Goal: Task Accomplishment & Management: Use online tool/utility

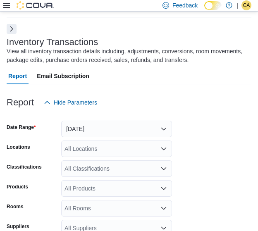
scroll to position [112, 0]
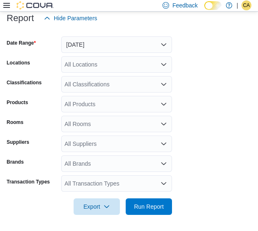
click at [96, 184] on div "All Transaction Types" at bounding box center [116, 183] width 111 height 17
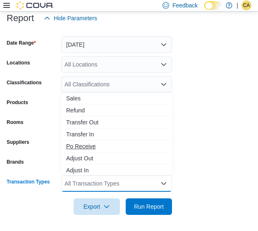
click at [97, 147] on span "Po Receive" at bounding box center [116, 146] width 101 height 8
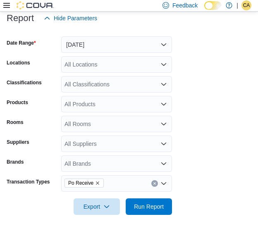
click at [193, 116] on form "Date Range Yesterday Locations All Locations Classifications All Classification…" at bounding box center [129, 120] width 244 height 188
click at [119, 51] on button "Yesterday" at bounding box center [116, 44] width 111 height 17
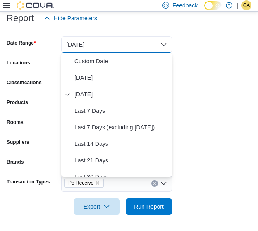
click at [177, 47] on form "Date Range Yesterday Locations All Locations Classifications All Classification…" at bounding box center [129, 120] width 244 height 188
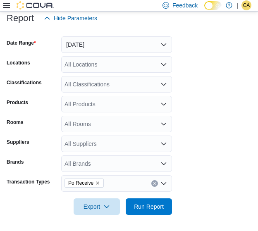
click at [154, 182] on icon "Clear input" at bounding box center [154, 183] width 3 height 3
click at [214, 123] on form "Date Range Yesterday Locations All Locations Classifications All Classification…" at bounding box center [129, 120] width 244 height 188
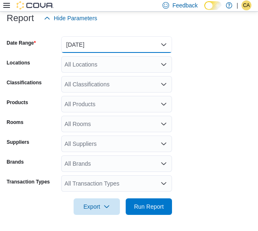
click at [141, 46] on button "Yesterday" at bounding box center [116, 44] width 111 height 17
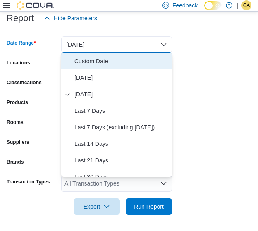
click at [121, 63] on span "Custom Date" at bounding box center [121, 61] width 94 height 10
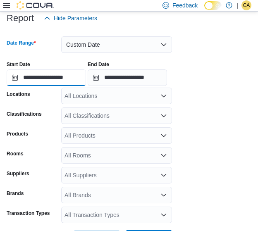
click at [55, 76] on input "**********" at bounding box center [46, 77] width 79 height 17
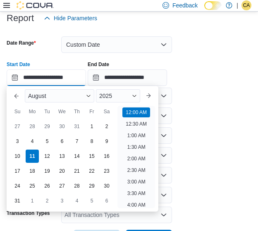
scroll to position [26, 0]
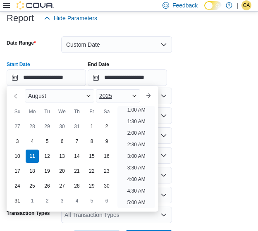
click at [134, 93] on div "2025" at bounding box center [118, 95] width 44 height 13
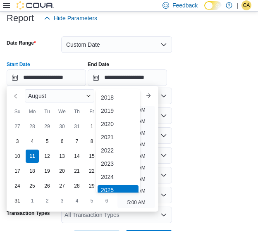
scroll to position [2, 0]
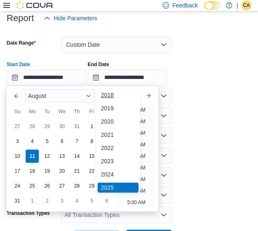
click at [120, 99] on div "2018" at bounding box center [117, 95] width 41 height 10
type input "**********"
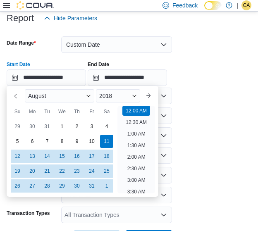
click at [191, 89] on form "**********" at bounding box center [129, 136] width 244 height 220
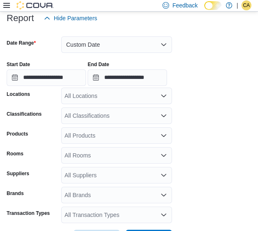
scroll to position [143, 0]
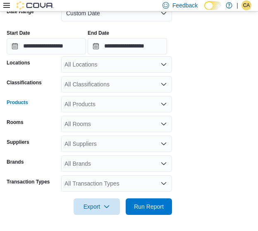
click at [104, 103] on div "All Products" at bounding box center [116, 104] width 111 height 17
paste input "********"
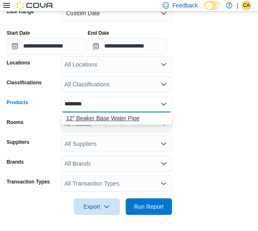
type input "********"
click at [114, 117] on div "12" Beaker Base Water Pipe" at bounding box center [116, 118] width 101 height 8
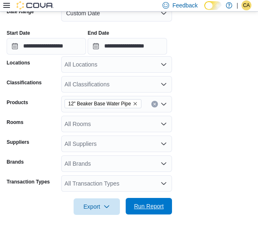
click at [150, 199] on span "Run Report" at bounding box center [148, 206] width 36 height 17
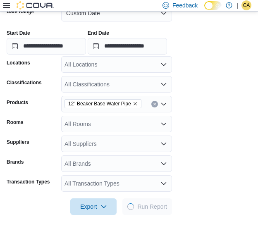
scroll to position [354, 0]
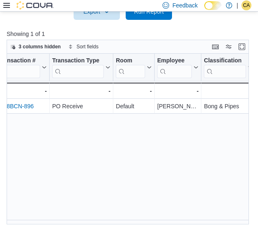
scroll to position [0, 376]
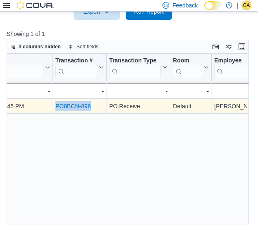
drag, startPoint x: 91, startPoint y: 106, endPoint x: 55, endPoint y: 105, distance: 35.5
click at [55, 105] on div "PO8BCN-896" at bounding box center [79, 106] width 48 height 10
copy link "PO8BCN-896"
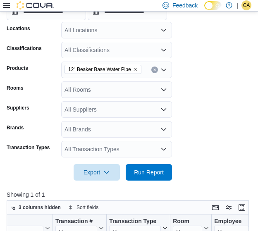
scroll to position [173, 0]
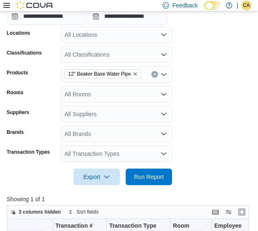
click at [132, 72] on icon "button" at bounding box center [134, 73] width 5 height 5
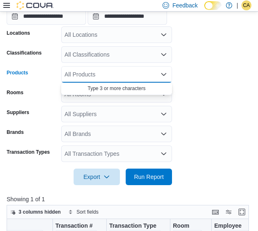
paste input "********"
type input "********"
click at [120, 90] on div "12" Beaker Base Water Pipe" at bounding box center [116, 88] width 101 height 8
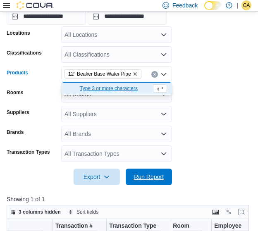
click at [153, 179] on span "Run Report" at bounding box center [149, 176] width 30 height 8
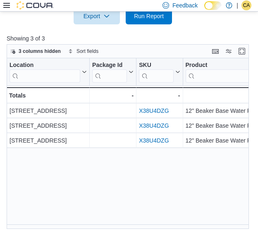
scroll to position [338, 0]
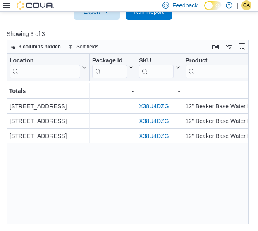
click at [41, 224] on div "Location Click to view column header actions Package Id Click to view column he…" at bounding box center [128, 139] width 242 height 170
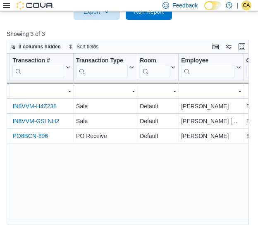
scroll to position [0, 388]
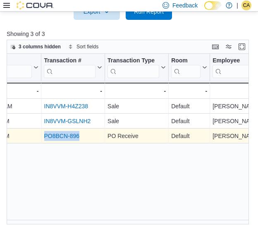
drag, startPoint x: 81, startPoint y: 136, endPoint x: 43, endPoint y: 137, distance: 38.4
click at [43, 137] on div "PO8BCN-896 - Transaction # URL, column 7, row 3" at bounding box center [74, 135] width 64 height 15
copy link "PO8BCN-896"
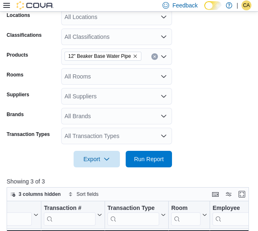
scroll to position [173, 0]
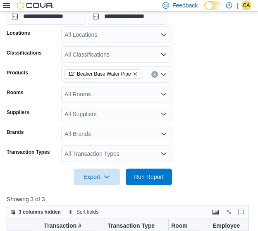
click at [133, 73] on icon "button" at bounding box center [134, 73] width 5 height 5
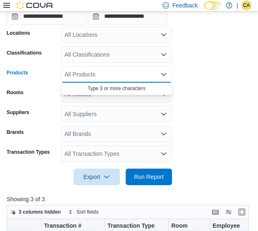
paste input "********"
type input "********"
click at [131, 89] on div "Raw - Challenge Cone" at bounding box center [116, 88] width 101 height 8
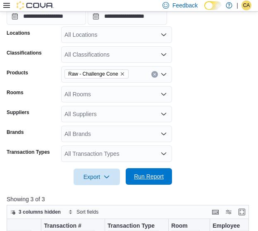
click at [154, 175] on span "Run Report" at bounding box center [149, 176] width 30 height 8
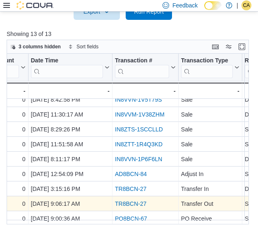
scroll to position [71, 300]
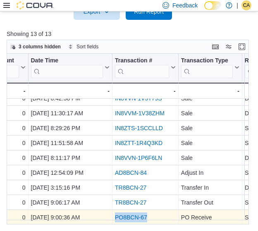
drag, startPoint x: 148, startPoint y: 212, endPoint x: 115, endPoint y: 211, distance: 33.0
click at [115, 212] on div "PO8BCN-67" at bounding box center [145, 217] width 61 height 10
copy link "PO8BCN-67"
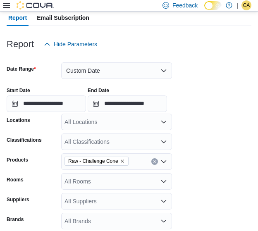
scroll to position [49, 0]
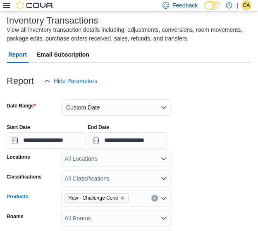
click at [121, 201] on span "Raw - Challenge Cone" at bounding box center [96, 198] width 57 height 8
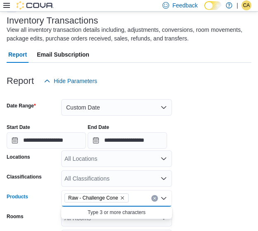
click at [122, 197] on icon "Remove Raw - Challenge Cone from selection in this group" at bounding box center [122, 197] width 5 height 5
paste input "********"
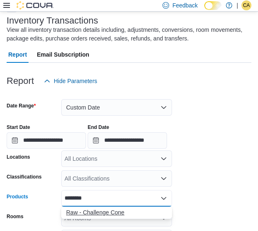
type input "********"
click at [115, 213] on div "Raw - Challenge Cone" at bounding box center [116, 212] width 101 height 8
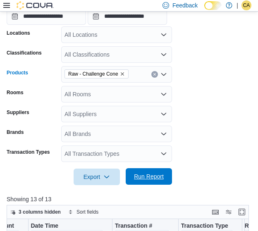
drag, startPoint x: 152, startPoint y: 180, endPoint x: 164, endPoint y: 175, distance: 13.1
click at [152, 180] on span "Run Report" at bounding box center [149, 176] width 30 height 8
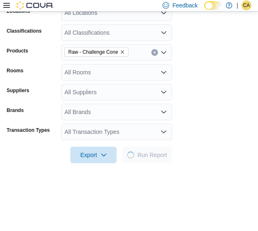
scroll to position [248, 0]
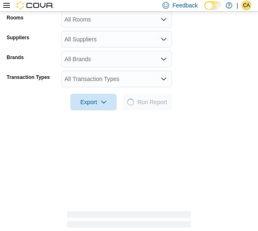
click at [108, 76] on div "All Transaction Types" at bounding box center [116, 79] width 111 height 17
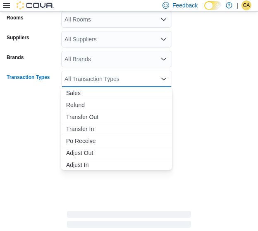
click at [108, 76] on div "All Transaction Types" at bounding box center [116, 79] width 111 height 17
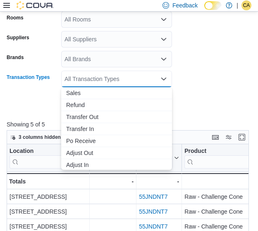
click at [233, 66] on form "**********" at bounding box center [129, 1] width 244 height 220
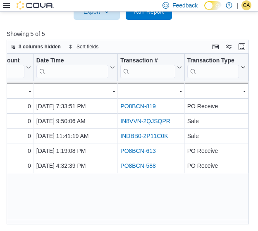
scroll to position [0, 291]
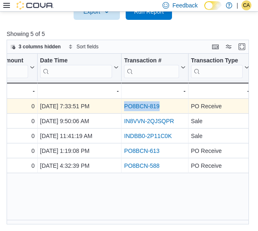
drag, startPoint x: 136, startPoint y: 109, endPoint x: 123, endPoint y: 109, distance: 13.6
click at [123, 109] on div "PO8BCN-819 - Transaction # URL, column 7, row 1" at bounding box center [154, 106] width 66 height 15
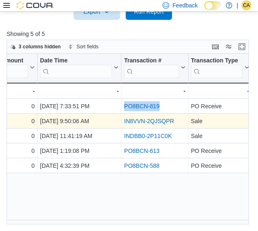
copy link "PO8BCN-819"
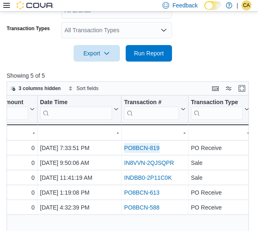
scroll to position [255, 0]
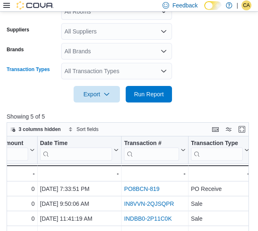
click at [123, 71] on div "All Transaction Types" at bounding box center [116, 71] width 111 height 17
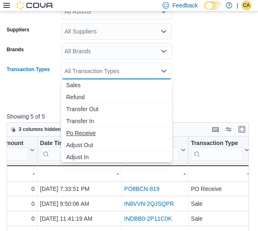
click at [91, 133] on span "Po Receive" at bounding box center [116, 133] width 101 height 8
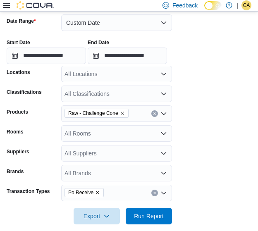
scroll to position [132, 0]
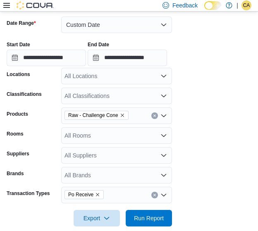
click at [118, 111] on span "Raw - Challenge Cone" at bounding box center [96, 115] width 64 height 9
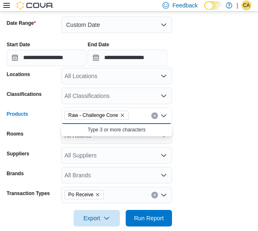
click at [122, 115] on icon "Remove Raw - Challenge Cone from selection in this group" at bounding box center [122, 115] width 5 height 5
paste input "********"
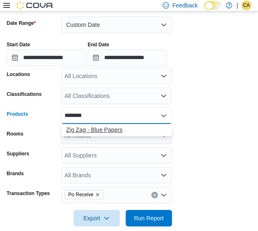
type input "********"
click at [107, 132] on div "Zig Zag - Blue Papers" at bounding box center [116, 129] width 101 height 8
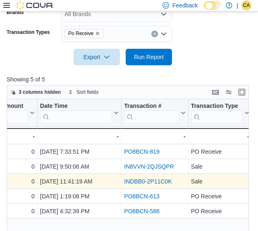
scroll to position [297, 0]
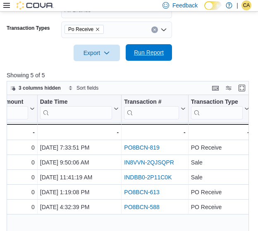
click at [142, 49] on span "Run Report" at bounding box center [149, 52] width 30 height 8
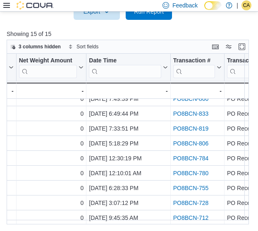
scroll to position [0, 242]
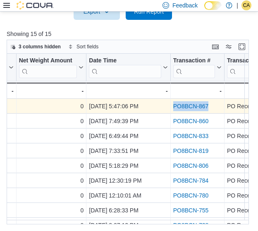
drag, startPoint x: 198, startPoint y: 104, endPoint x: 173, endPoint y: 106, distance: 24.4
click at [173, 106] on div "PO8BCN-867" at bounding box center [197, 106] width 48 height 10
copy link "PO8BCN-867"
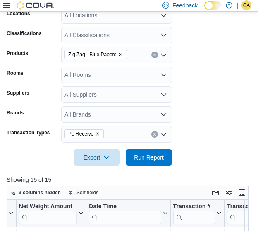
scroll to position [173, 0]
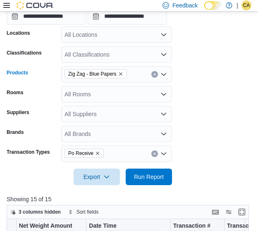
click at [120, 71] on icon "Remove Zig Zag - Blue Papers from selection in this group" at bounding box center [120, 73] width 5 height 5
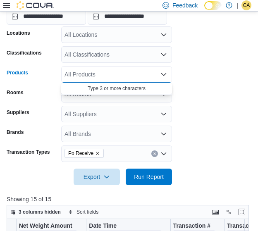
paste input "********"
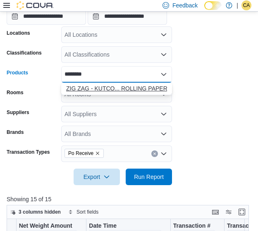
type input "********"
click at [110, 89] on div "ZIG ZAG - KUTCO... ROLLING PAPERS" at bounding box center [116, 88] width 101 height 8
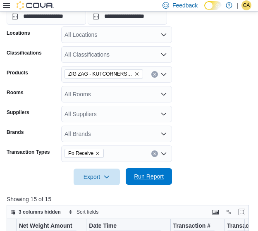
click at [138, 178] on span "Run Report" at bounding box center [149, 176] width 30 height 8
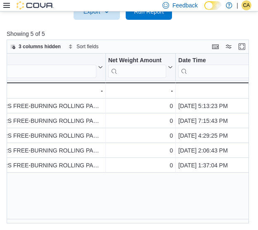
scroll to position [0, 323]
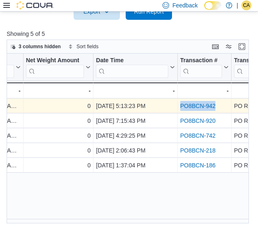
drag, startPoint x: 217, startPoint y: 105, endPoint x: 177, endPoint y: 104, distance: 39.6
click at [177, 104] on div "PO8BCN-942 - Transaction # URL, column 7, row 1" at bounding box center [204, 106] width 54 height 15
copy link "PO8BCN-942"
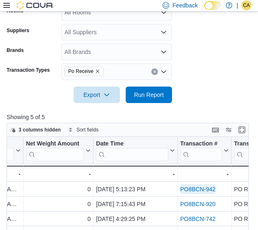
scroll to position [173, 0]
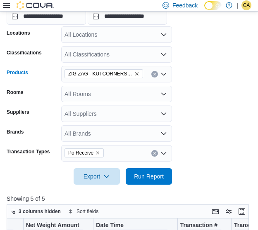
click at [136, 74] on icon "Remove ZIG ZAG - KUTCORNERS FREE-BURNING ROLLING PAPERS from selection in this …" at bounding box center [136, 73] width 5 height 5
paste input "**********"
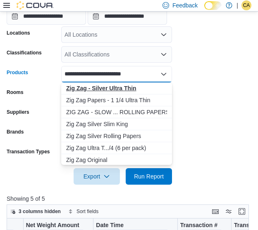
type input "**********"
click at [132, 90] on strong "Zig Zag - Silver Ultra Thin" at bounding box center [101, 88] width 70 height 7
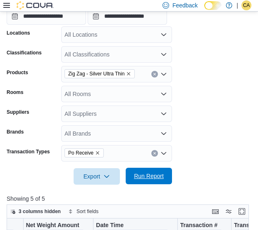
click at [144, 174] on span "Run Report" at bounding box center [149, 176] width 30 height 8
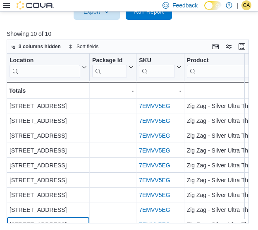
scroll to position [27, 0]
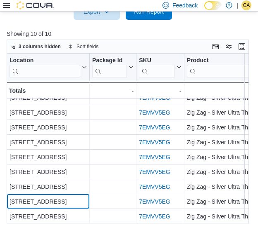
drag, startPoint x: 57, startPoint y: 219, endPoint x: 73, endPoint y: 223, distance: 16.7
click at [73, 223] on div "Location Click to view column header actions Package Id Click to view column he…" at bounding box center [131, 139] width 248 height 170
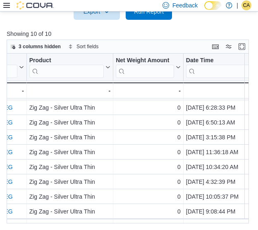
scroll to position [0, 157]
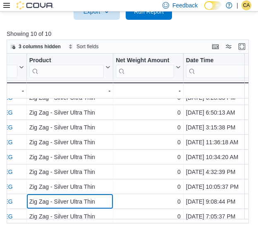
drag, startPoint x: 79, startPoint y: 219, endPoint x: 105, endPoint y: 225, distance: 26.6
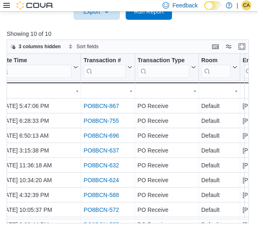
scroll to position [0, 354]
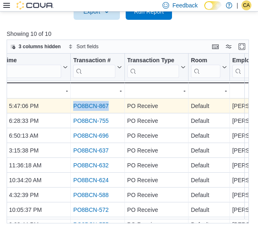
drag, startPoint x: 113, startPoint y: 104, endPoint x: 73, endPoint y: 107, distance: 40.5
click at [73, 107] on div "PO8BCN-867" at bounding box center [97, 106] width 48 height 10
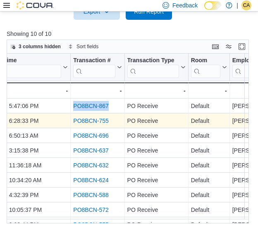
copy link "PO8BCN-867"
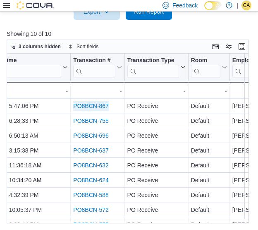
scroll to position [173, 0]
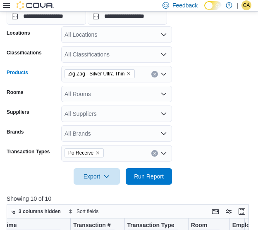
click at [130, 73] on icon "Remove Zig Zag - Silver Ultra Thin from selection in this group" at bounding box center [128, 73] width 5 height 5
click at [116, 60] on div "All Classifications" at bounding box center [116, 54] width 111 height 17
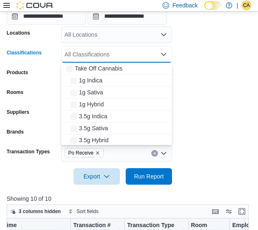
click at [111, 79] on div "1g Indica" at bounding box center [116, 80] width 101 height 8
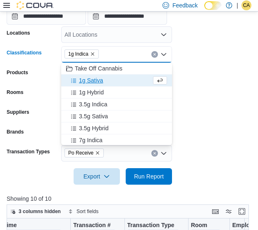
click at [212, 68] on form "**********" at bounding box center [129, 75] width 244 height 220
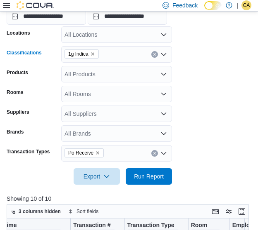
click at [91, 54] on icon "Remove 1g Indica from selection in this group" at bounding box center [92, 54] width 5 height 5
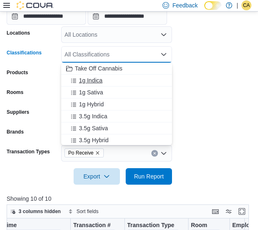
click at [111, 76] on div "1g Indica" at bounding box center [116, 80] width 101 height 8
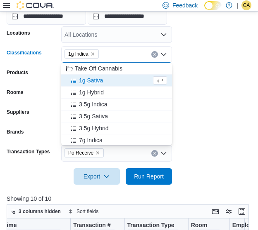
click at [91, 54] on icon "Remove 1g Indica from selection in this group" at bounding box center [92, 54] width 5 height 5
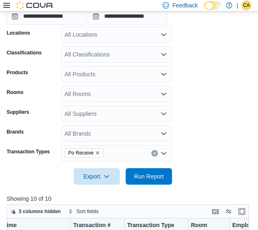
click at [223, 57] on form "**********" at bounding box center [129, 75] width 244 height 220
click at [140, 73] on div "All Products" at bounding box center [116, 74] width 111 height 17
paste input "********"
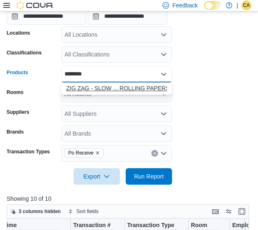
type input "********"
click at [132, 86] on div "ZIG ZAG - SLOW ... ROLLING PAPERS" at bounding box center [116, 88] width 101 height 8
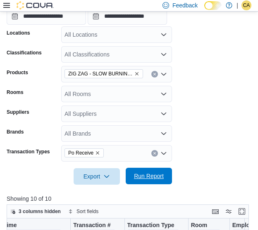
click at [143, 181] on span "Run Report" at bounding box center [148, 176] width 36 height 17
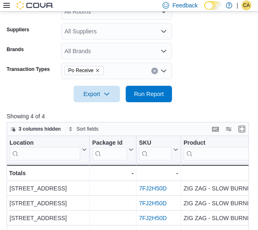
scroll to position [338, 0]
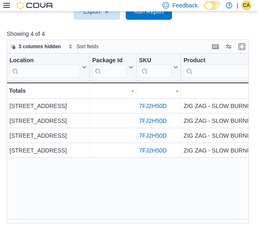
drag, startPoint x: 50, startPoint y: 224, endPoint x: 83, endPoint y: 227, distance: 33.6
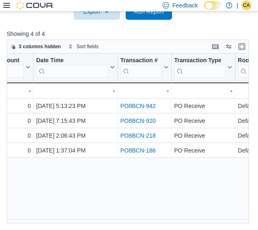
scroll to position [0, 411]
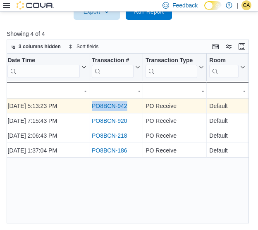
drag, startPoint x: 130, startPoint y: 106, endPoint x: 90, endPoint y: 104, distance: 39.7
click at [90, 104] on div "PO8BCN-942 - Transaction # URL, column 7, row 1" at bounding box center [116, 106] width 54 height 15
copy link "PO8BCN-942"
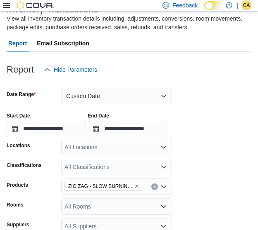
scroll to position [90, 0]
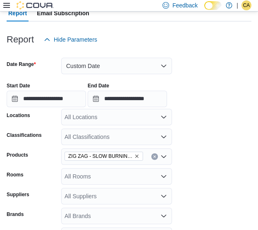
click at [139, 154] on icon "Remove ZIG ZAG - SLOW BURNING ULTRA THIN ROLLING PAPERS from selection in this …" at bounding box center [136, 156] width 5 height 5
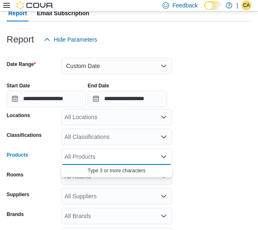
paste input "**********"
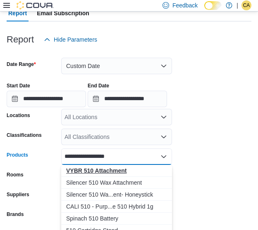
type input "**********"
click at [116, 171] on strong "VYBR 510 Attachment" at bounding box center [96, 171] width 61 height 7
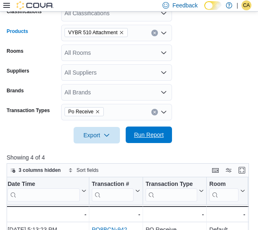
click at [155, 130] on span "Run Report" at bounding box center [148, 135] width 36 height 17
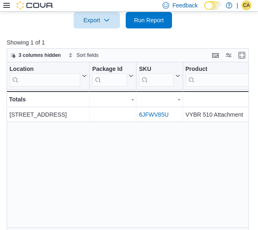
scroll to position [338, 0]
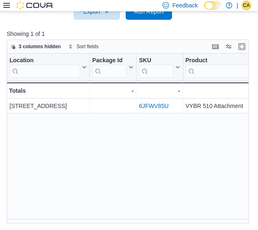
drag, startPoint x: 53, startPoint y: 219, endPoint x: 82, endPoint y: 223, distance: 28.8
click at [82, 223] on div "Location Click to view column header actions Package Id Click to view column he…" at bounding box center [131, 139] width 248 height 170
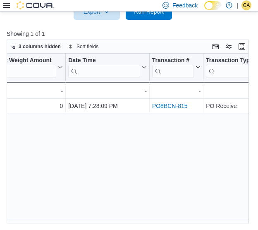
scroll to position [0, 305]
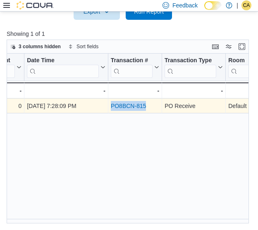
drag, startPoint x: 150, startPoint y: 106, endPoint x: 108, endPoint y: 109, distance: 41.8
click at [108, 109] on div "PO8BCN-815 - Transaction # URL, column 7, row 1" at bounding box center [135, 106] width 54 height 15
copy link "PO8BCN-815"
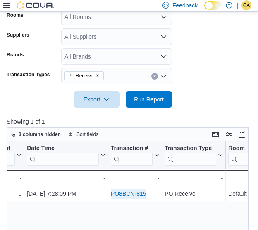
scroll to position [214, 0]
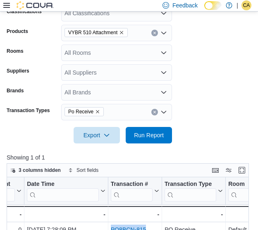
click at [119, 31] on icon "Remove VYBR 510 Attachment from selection in this group" at bounding box center [121, 32] width 5 height 5
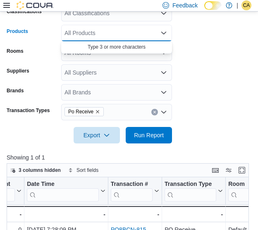
paste input "**********"
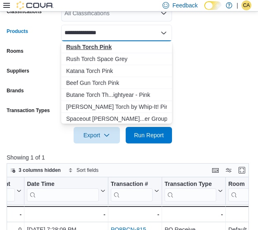
type input "**********"
click at [113, 45] on div "Rush Torch Pink" at bounding box center [116, 47] width 101 height 8
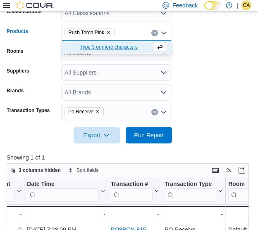
paste input "**********"
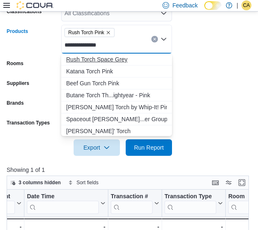
type input "**********"
click at [118, 57] on div "Rush Torch Space Grey" at bounding box center [116, 59] width 101 height 8
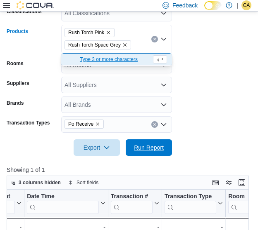
drag, startPoint x: 156, startPoint y: 149, endPoint x: 199, endPoint y: 117, distance: 53.4
click at [156, 148] on span "Run Report" at bounding box center [149, 148] width 30 height 8
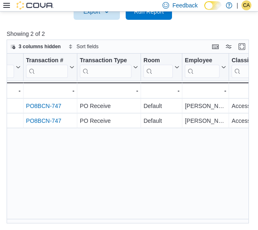
scroll to position [0, 399]
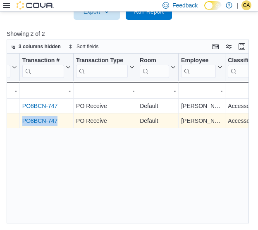
drag, startPoint x: 61, startPoint y: 123, endPoint x: 21, endPoint y: 123, distance: 40.0
click at [21, 123] on div "PO8BCN-747 - Transaction # URL, column 7, row 2" at bounding box center [47, 120] width 54 height 15
copy link "PO8BCN-747"
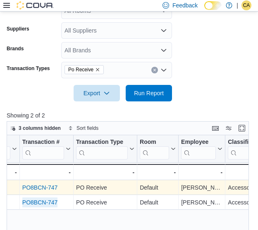
scroll to position [268, 0]
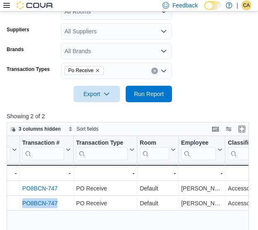
click at [95, 70] on icon "Remove Po Receive from selection in this group" at bounding box center [97, 70] width 5 height 5
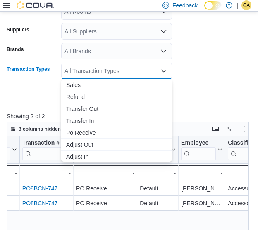
paste input "**********"
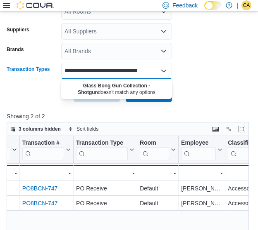
type input "**********"
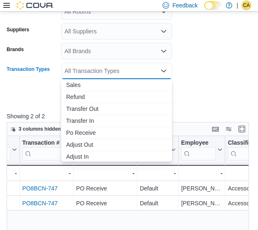
scroll to position [0, 0]
click at [99, 132] on span "Po Receive" at bounding box center [116, 133] width 101 height 8
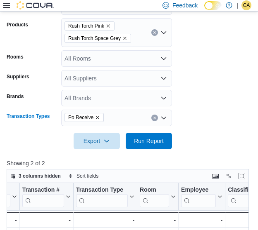
scroll to position [185, 0]
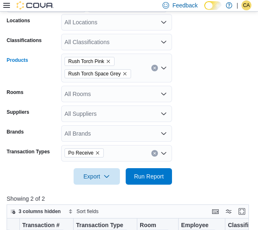
click at [122, 73] on icon "Remove Rush Torch Space Grey from selection in this group" at bounding box center [124, 73] width 5 height 5
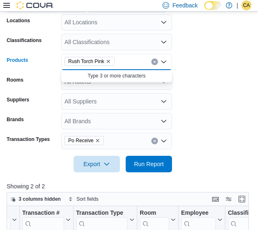
click at [107, 61] on icon "Remove Rush Torch Pink from selection in this group" at bounding box center [107, 61] width 3 height 3
paste input "**********"
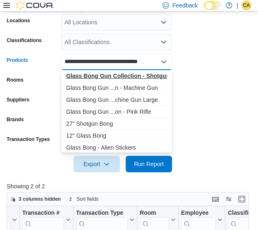
scroll to position [0, 4]
type input "**********"
click at [123, 74] on strong "Glass Bong Gun Collection - Shotgun" at bounding box center [117, 76] width 103 height 7
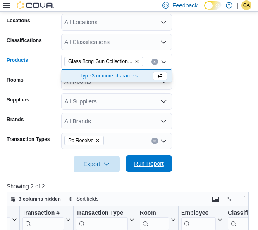
click at [142, 163] on span "Run Report" at bounding box center [149, 164] width 30 height 8
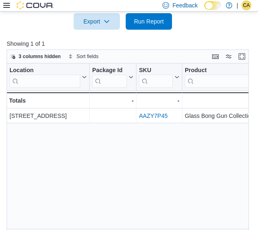
scroll to position [338, 0]
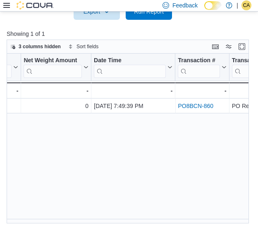
scroll to position [0, 290]
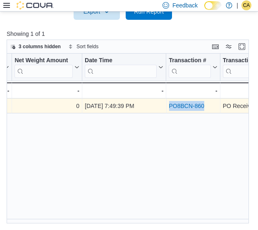
drag, startPoint x: 207, startPoint y: 106, endPoint x: 169, endPoint y: 107, distance: 38.0
click at [169, 107] on div "PO8BCN-860" at bounding box center [193, 106] width 48 height 10
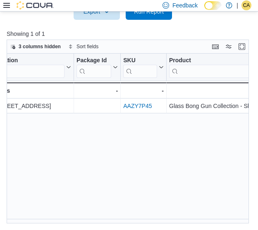
scroll to position [173, 0]
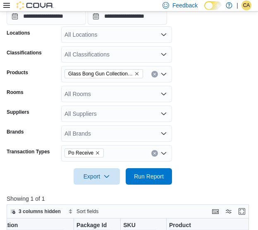
click at [139, 72] on span "Glass Bong Gun Collection - Shotgun" at bounding box center [103, 73] width 78 height 9
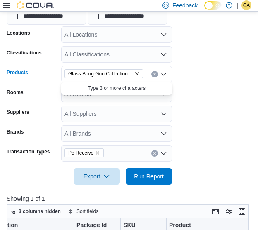
click at [135, 73] on icon "Remove Glass Bong Gun Collection - Shotgun from selection in this group" at bounding box center [136, 73] width 5 height 5
paste input "**********"
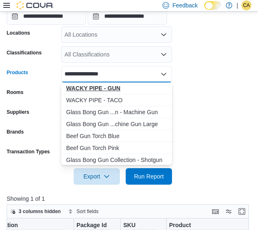
type input "**********"
click at [123, 89] on div "WACKY PIPE - GUN" at bounding box center [116, 88] width 101 height 8
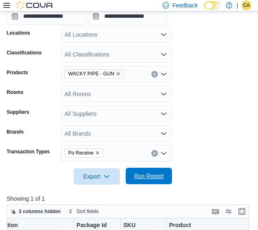
click at [152, 175] on span "Run Report" at bounding box center [149, 176] width 30 height 8
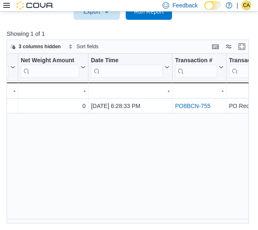
scroll to position [0, 238]
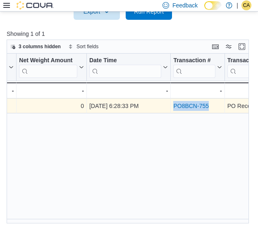
drag, startPoint x: 211, startPoint y: 104, endPoint x: 172, endPoint y: 104, distance: 39.2
click at [172, 104] on div "PO8BCN-755 - Transaction # URL, column 7, row 1" at bounding box center [197, 106] width 54 height 15
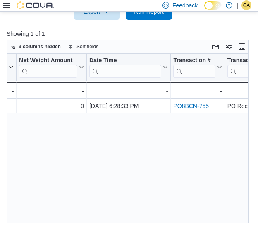
click at [113, 219] on div "Location Click to view column header actions Package Id Click to view column he…" at bounding box center [131, 139] width 248 height 170
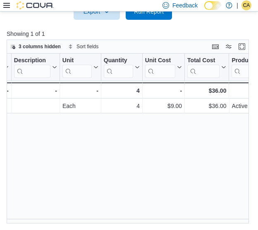
scroll to position [0, 661]
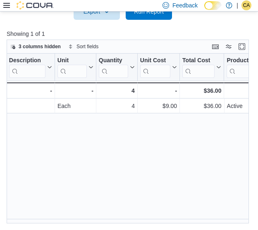
click at [161, 152] on div "Location Click to view column header actions Package Id Click to view column he…" at bounding box center [131, 139] width 248 height 170
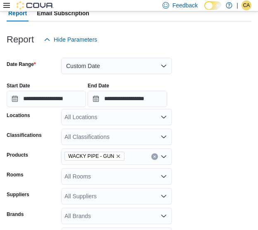
scroll to position [132, 0]
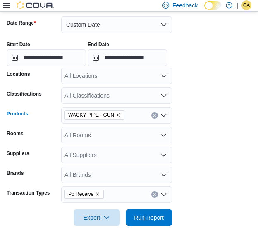
click at [116, 113] on icon "Remove WACKY PIPE - GUN from selection in this group" at bounding box center [118, 115] width 5 height 5
click at [95, 194] on icon "Remove Po Receive from selection in this group" at bounding box center [97, 194] width 5 height 5
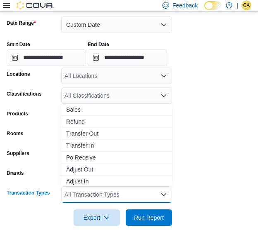
click at [99, 194] on div "All Transaction Types Combo box. Selected. Combo box input. All Transaction Typ…" at bounding box center [116, 195] width 111 height 17
click at [91, 180] on span "Adjust In" at bounding box center [116, 181] width 101 height 8
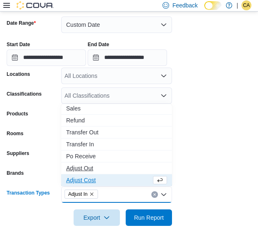
click at [95, 165] on span "Adjust Out" at bounding box center [116, 168] width 101 height 8
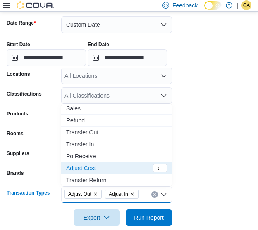
click at [221, 150] on form "**********" at bounding box center [129, 117] width 244 height 220
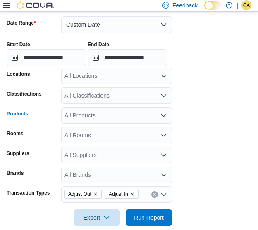
click at [105, 115] on div "All Products" at bounding box center [116, 115] width 111 height 17
paste input "********"
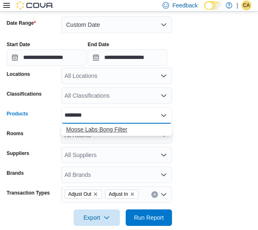
type input "********"
click at [108, 130] on div "Moose Labs Bong Filter" at bounding box center [116, 129] width 101 height 8
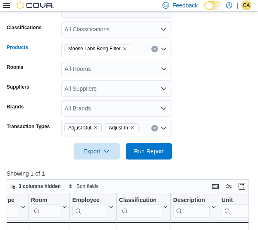
scroll to position [255, 0]
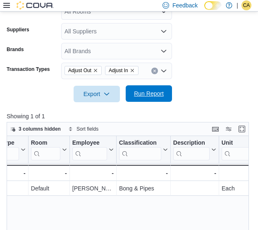
click at [153, 99] on span "Run Report" at bounding box center [148, 93] width 36 height 17
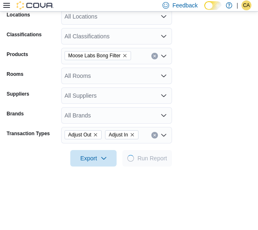
scroll to position [173, 0]
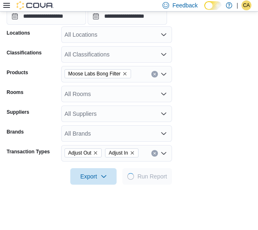
click at [195, 71] on form "**********" at bounding box center [129, 75] width 244 height 220
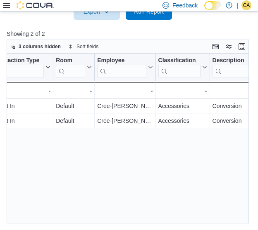
scroll to position [0, 418]
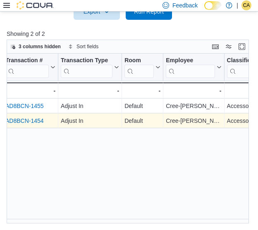
click at [36, 122] on link "AD8BCN-1454" at bounding box center [24, 121] width 38 height 7
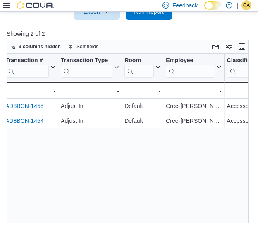
scroll to position [0, 414]
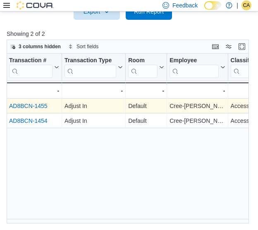
drag, startPoint x: 46, startPoint y: 106, endPoint x: 12, endPoint y: 104, distance: 33.9
click at [12, 104] on div "AD8BCN-1455" at bounding box center [34, 106] width 50 height 10
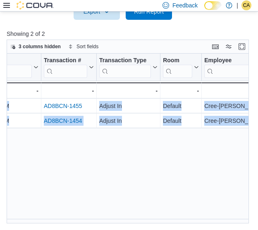
scroll to position [0, 364]
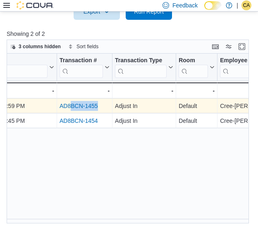
drag, startPoint x: 48, startPoint y: 105, endPoint x: 69, endPoint y: 108, distance: 21.2
click at [69, 108] on div "AD8BCN-1455" at bounding box center [84, 106] width 50 height 10
click at [60, 105] on link "AD8BCN-1455" at bounding box center [78, 106] width 38 height 7
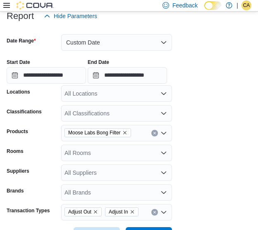
scroll to position [165, 0]
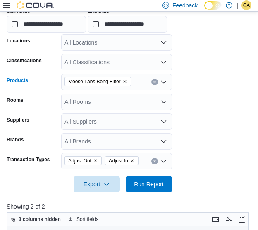
click at [124, 85] on span "Moose Labs Bong Filter" at bounding box center [97, 82] width 59 height 8
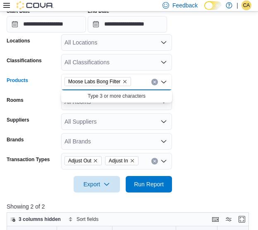
click at [126, 80] on icon "Remove Moose Labs Bong Filter from selection in this group" at bounding box center [124, 81] width 5 height 5
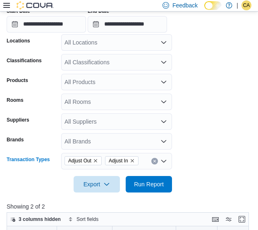
click at [154, 160] on icon "Clear input" at bounding box center [154, 161] width 3 height 3
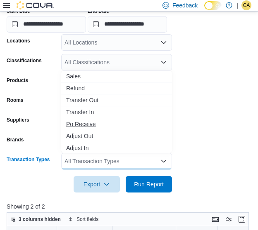
click at [103, 123] on span "Po Receive" at bounding box center [116, 124] width 101 height 8
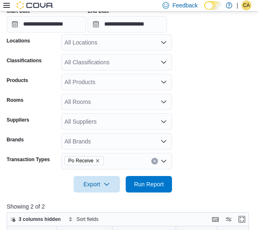
click at [215, 89] on form "**********" at bounding box center [129, 83] width 244 height 220
click at [122, 80] on div "All Products" at bounding box center [116, 82] width 111 height 17
paste input "********"
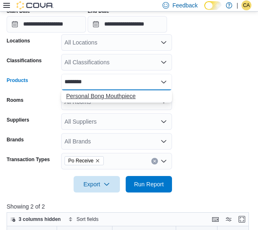
type input "********"
click at [116, 94] on div "Personal Bong Mouthpiece" at bounding box center [116, 96] width 101 height 8
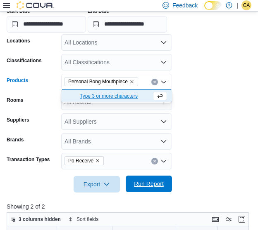
click at [151, 186] on span "Run Report" at bounding box center [149, 184] width 30 height 8
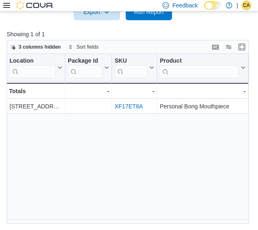
scroll to position [338, 0]
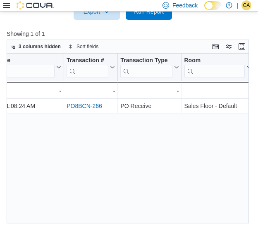
scroll to position [0, 335]
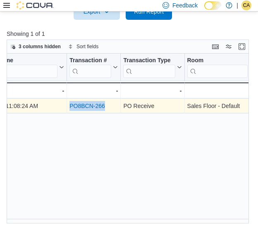
drag, startPoint x: 105, startPoint y: 106, endPoint x: 70, endPoint y: 105, distance: 35.1
click at [70, 105] on div "PO8BCN-266" at bounding box center [93, 106] width 48 height 10
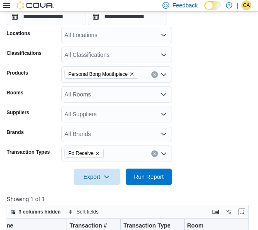
scroll to position [206, 0]
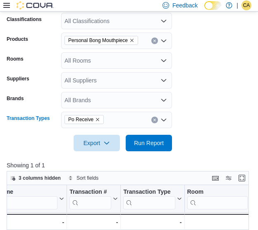
click at [98, 122] on span "Po Receive" at bounding box center [84, 120] width 32 height 8
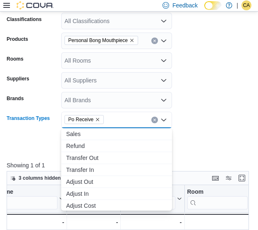
click at [95, 119] on icon "Remove Po Receive from selection in this group" at bounding box center [97, 119] width 5 height 5
type input "**********"
click at [7, 5] on icon at bounding box center [6, 5] width 7 height 5
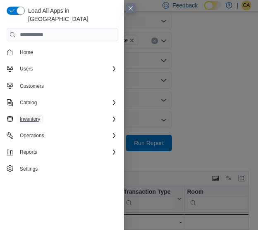
click at [37, 114] on span "Inventory" at bounding box center [30, 119] width 20 height 10
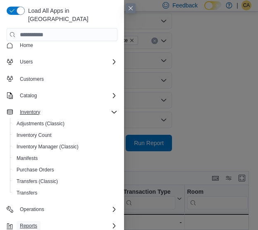
click at [33, 223] on span "Reports" at bounding box center [28, 226] width 17 height 7
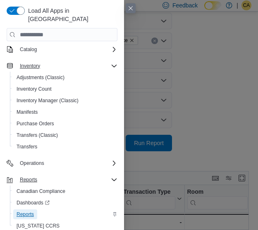
click at [32, 211] on span "Reports" at bounding box center [25, 214] width 17 height 7
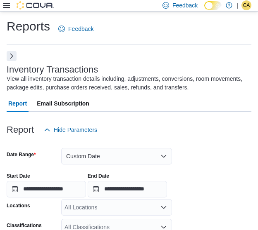
click at [11, 56] on button "Next" at bounding box center [12, 56] width 10 height 10
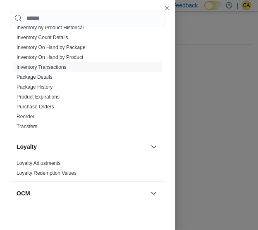
scroll to position [248, 0]
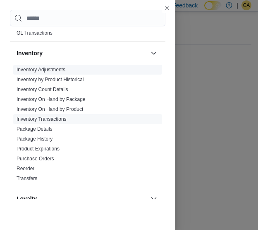
click at [46, 67] on link "Inventory Adjustments" at bounding box center [41, 70] width 49 height 6
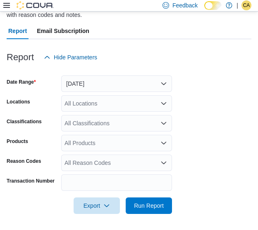
scroll to position [73, 0]
click at [106, 182] on input "Transaction Number" at bounding box center [116, 183] width 111 height 17
paste input "**********"
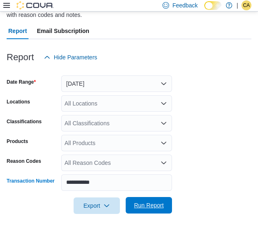
click at [143, 207] on span "Run Report" at bounding box center [149, 205] width 30 height 8
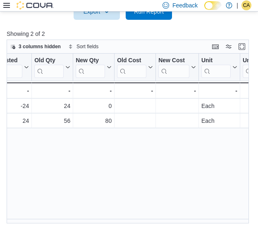
scroll to position [0, 515]
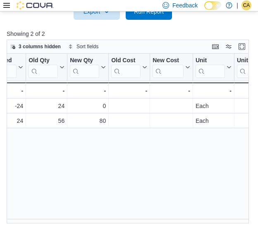
drag, startPoint x: 197, startPoint y: 165, endPoint x: 199, endPoint y: 180, distance: 15.5
click at [197, 165] on div "Date Click to view column header actions Transaction # Click to view column hea…" at bounding box center [131, 139] width 248 height 170
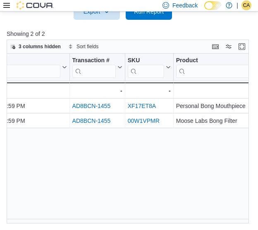
scroll to position [0, 0]
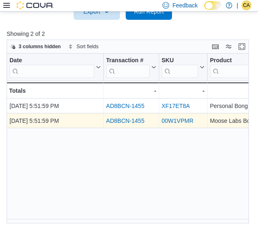
click at [131, 119] on link "AD8BCN-1455" at bounding box center [125, 121] width 38 height 7
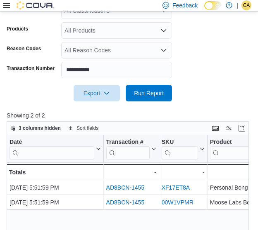
scroll to position [184, 0]
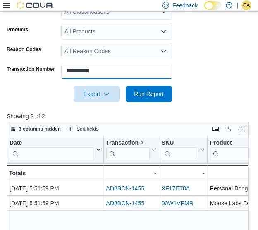
click at [106, 70] on input "**********" at bounding box center [116, 71] width 111 height 17
paste input "text"
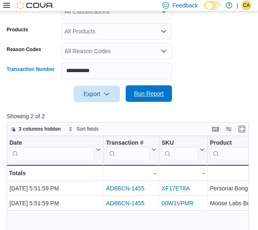
click at [130, 99] on button "Run Report" at bounding box center [148, 93] width 46 height 17
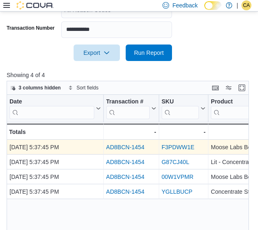
scroll to position [267, 0]
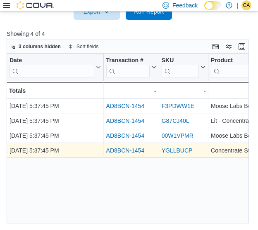
click at [121, 146] on div "AD8BCN-1454" at bounding box center [131, 151] width 50 height 10
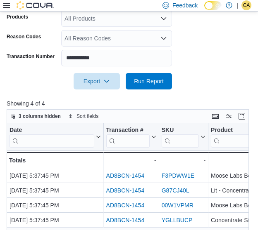
scroll to position [184, 0]
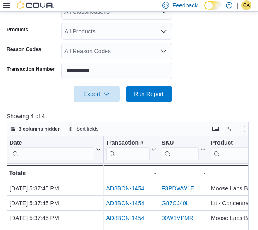
click at [104, 58] on div "All Reason Codes" at bounding box center [116, 51] width 111 height 17
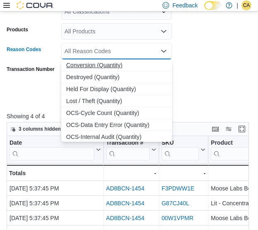
click at [106, 69] on span "Conversion (Quantity)" at bounding box center [116, 65] width 101 height 8
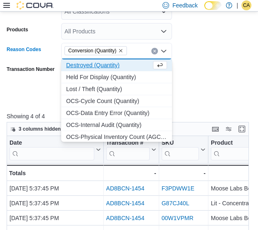
click at [121, 50] on icon "Remove Conversion (Quantity) from selection in this group" at bounding box center [120, 50] width 5 height 5
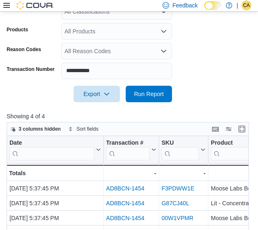
click at [226, 61] on form "**********" at bounding box center [129, 28] width 244 height 149
click at [121, 76] on input "**********" at bounding box center [116, 71] width 111 height 17
paste input "text"
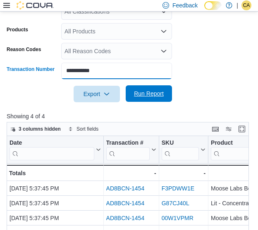
type input "**********"
click at [144, 96] on span "Run Report" at bounding box center [149, 94] width 30 height 8
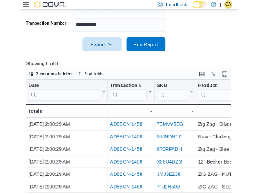
scroll to position [267, 0]
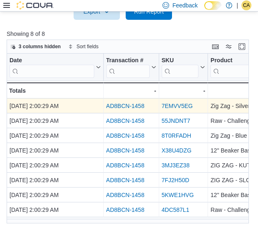
click at [126, 106] on link "AD8BCN-1458" at bounding box center [125, 106] width 38 height 7
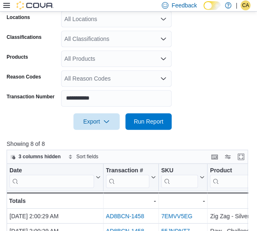
scroll to position [102, 0]
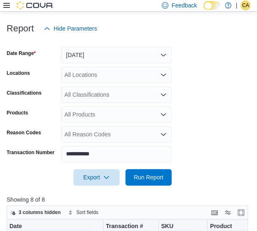
click at [8, 5] on icon at bounding box center [6, 5] width 7 height 5
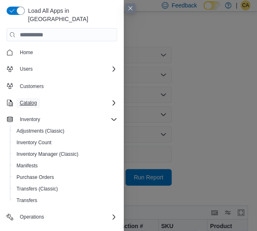
click at [34, 99] on span "Catalog" at bounding box center [28, 102] width 17 height 7
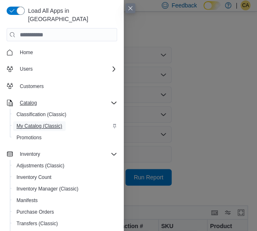
click at [38, 123] on span "My Catalog (Classic)" at bounding box center [40, 126] width 46 height 7
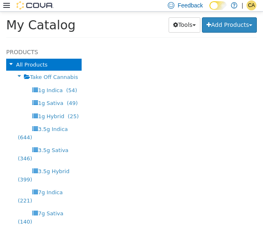
select select "**********"
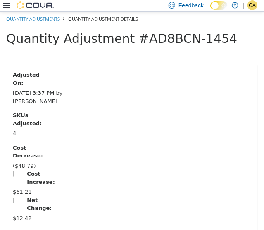
click at [52, 84] on div "Adjusted On: Aug 10, 2025, 3:37 PM by Cree-Ann Perrin" at bounding box center [132, 88] width 250 height 34
drag, startPoint x: 132, startPoint y: 35, endPoint x: 209, endPoint y: 41, distance: 77.8
click at [209, 41] on span "Quantity Adjustment #AD8BCN-1454" at bounding box center [121, 38] width 231 height 14
copy span "AD8BCN-1454"
click at [172, 44] on span "Quantity Adjustment #AD8BCN-1455" at bounding box center [121, 38] width 231 height 14
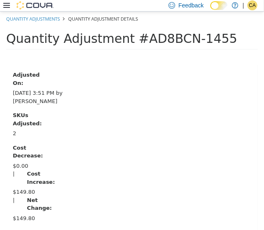
click at [172, 44] on span "Quantity Adjustment #AD8BCN-1455" at bounding box center [121, 38] width 231 height 14
copy span "AD8BCN"
click at [227, 47] on div "Quantity Adjustment #AD8BCN-1455" at bounding box center [131, 40] width 251 height 18
drag, startPoint x: 210, startPoint y: 40, endPoint x: 130, endPoint y: 40, distance: 80.1
click at [130, 40] on div "Quantity Adjustment #AD8BCN-1455" at bounding box center [129, 38] width 246 height 14
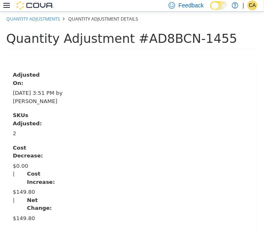
copy span "AD8BCN-1455"
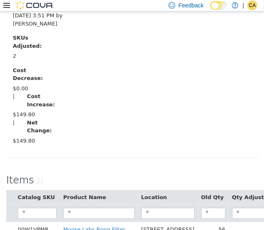
scroll to position [115, 0]
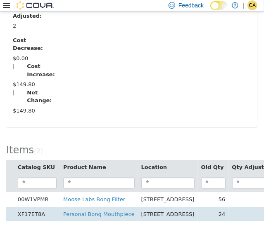
click at [35, 209] on td "XF17ET8A" at bounding box center [36, 214] width 45 height 15
copy td "XF17ET8A"
drag, startPoint x: 121, startPoint y: 210, endPoint x: 53, endPoint y: 206, distance: 67.4
click at [60, 207] on td "Personal Bong Mouthpiece" at bounding box center [99, 214] width 78 height 15
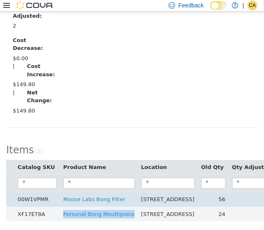
copy link "Personal Bong Mouthpiece"
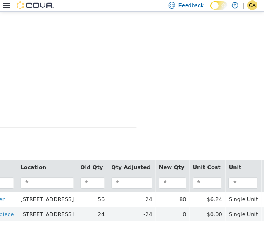
scroll to position [115, 122]
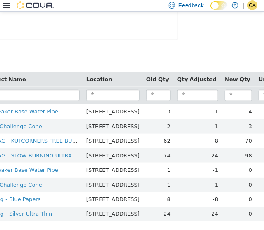
scroll to position [203, 111]
